Goal: Check status: Check status

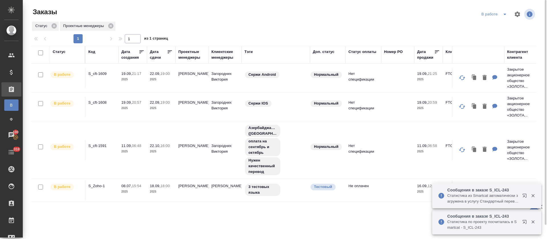
click at [503, 13] on icon "split button" at bounding box center [505, 14] width 7 height 7
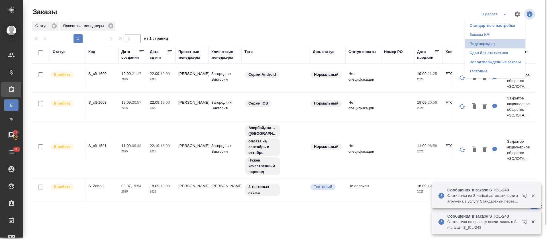
click at [501, 40] on li "Подтвержден" at bounding box center [495, 43] width 60 height 9
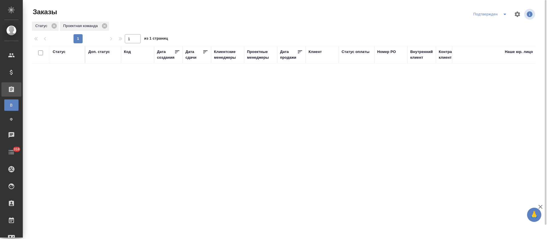
click at [500, 14] on button "split button" at bounding box center [504, 14] width 11 height 9
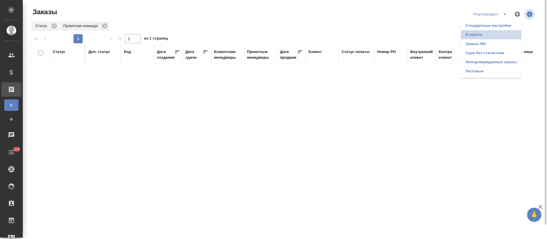
click at [497, 36] on li "В работе" at bounding box center [491, 34] width 60 height 9
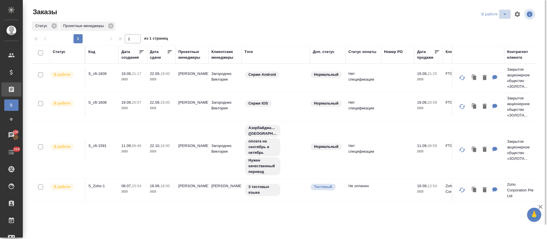
click at [506, 15] on icon "split button" at bounding box center [505, 14] width 7 height 7
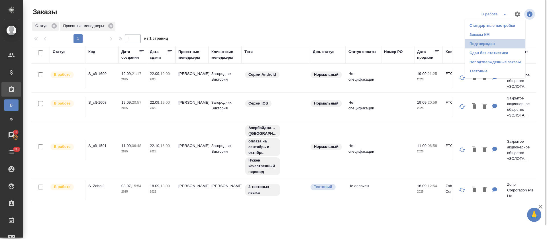
click at [489, 43] on li "Подтвержден" at bounding box center [495, 43] width 60 height 9
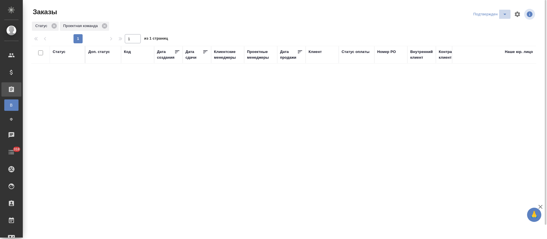
click at [503, 13] on icon "split button" at bounding box center [505, 14] width 7 height 7
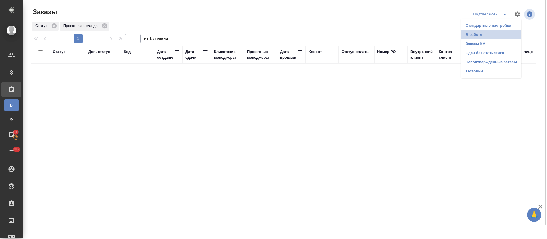
click at [493, 33] on li "В работе" at bounding box center [491, 34] width 60 height 9
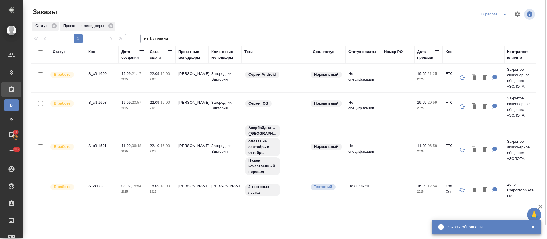
click at [348, 9] on div at bounding box center [286, 14] width 170 height 14
